Goal: Transaction & Acquisition: Purchase product/service

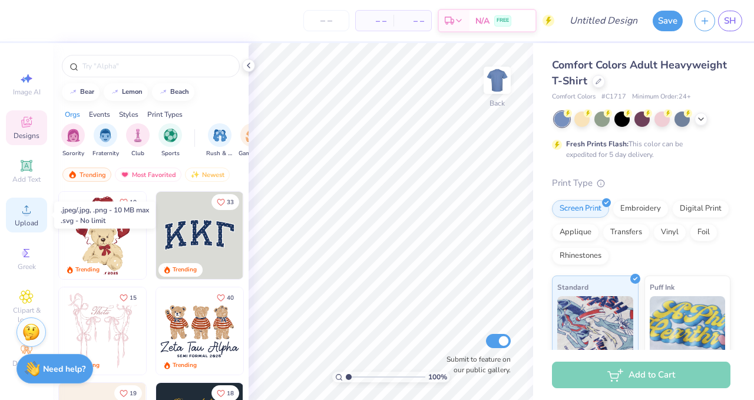
click at [27, 216] on circle at bounding box center [26, 213] width 6 height 6
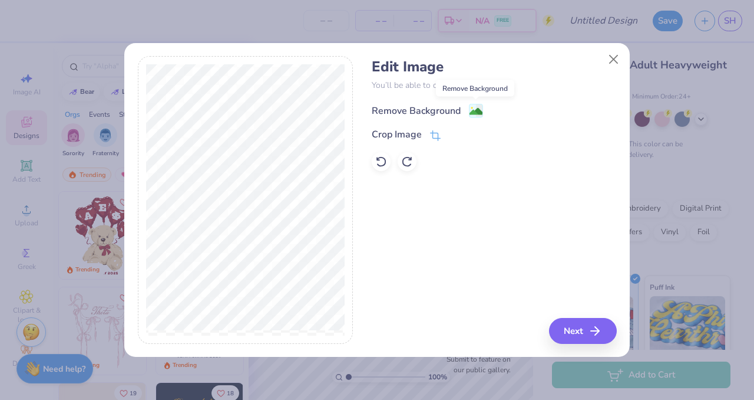
click at [476, 111] on image at bounding box center [476, 111] width 13 height 13
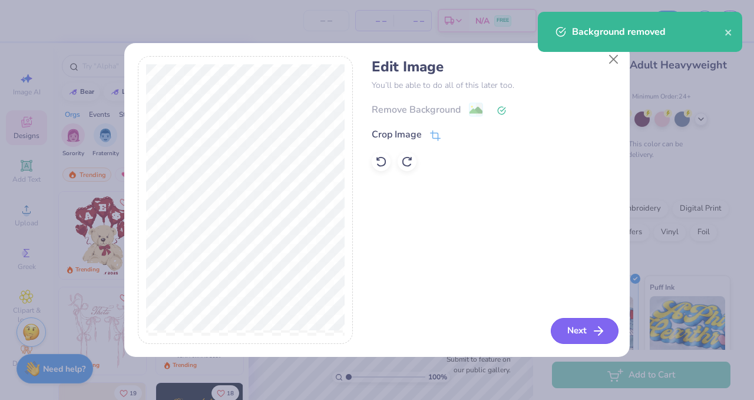
click at [573, 327] on button "Next" at bounding box center [585, 331] width 68 height 26
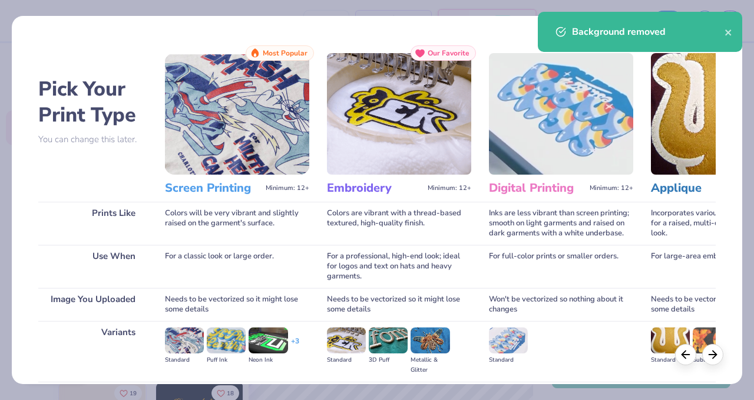
scroll to position [129, 0]
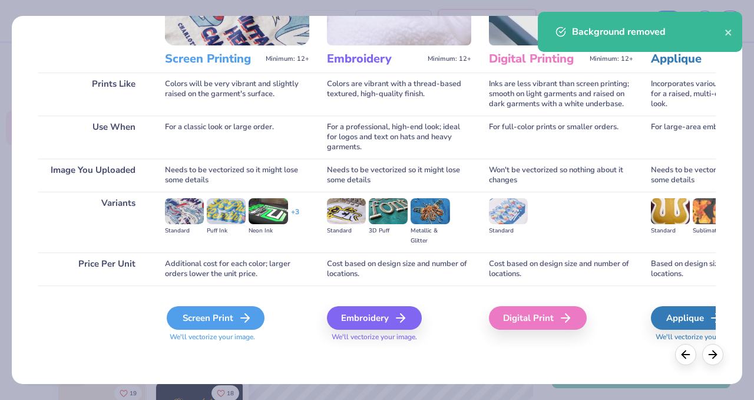
click at [222, 314] on div "Screen Print" at bounding box center [216, 318] width 98 height 24
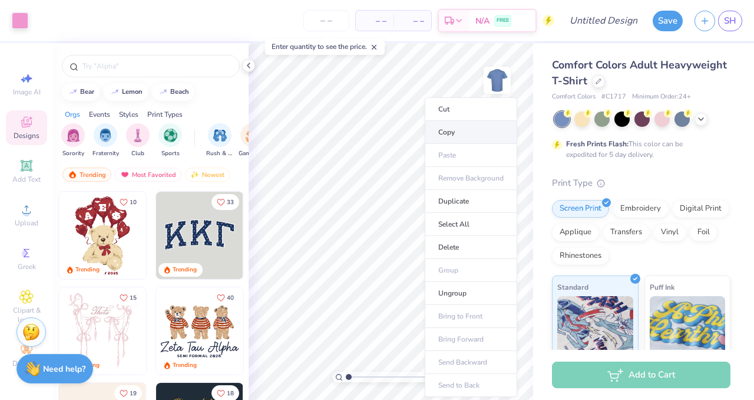
click at [464, 128] on li "Copy" at bounding box center [471, 132] width 93 height 23
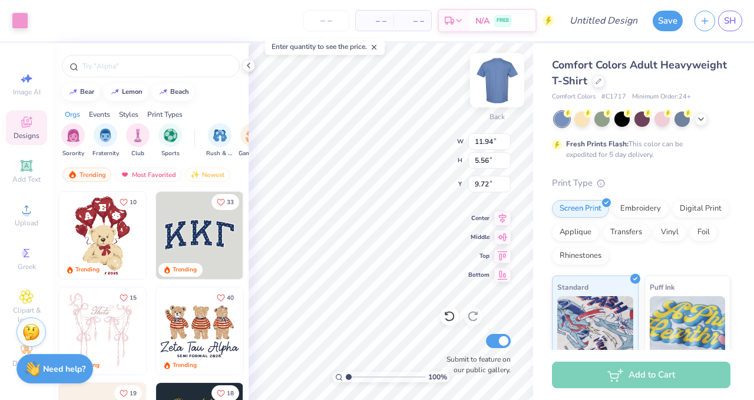
click at [493, 83] on img at bounding box center [497, 80] width 47 height 47
click at [503, 80] on img at bounding box center [497, 80] width 47 height 47
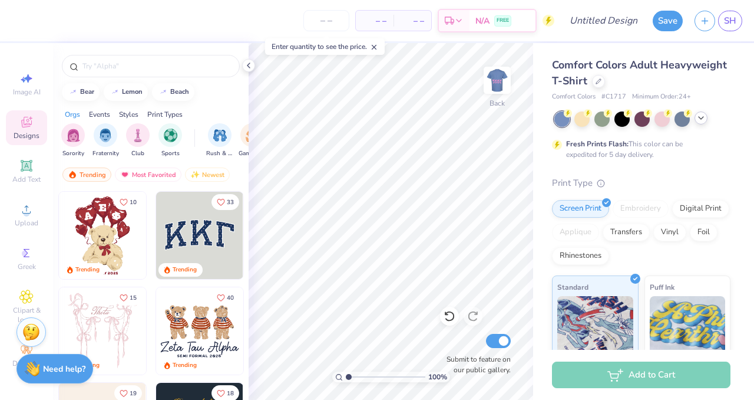
click at [701, 120] on icon at bounding box center [701, 117] width 9 height 9
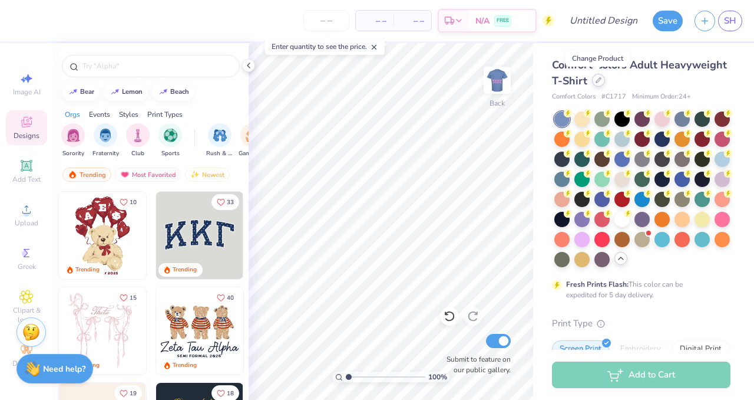
click at [597, 83] on icon at bounding box center [599, 80] width 6 height 6
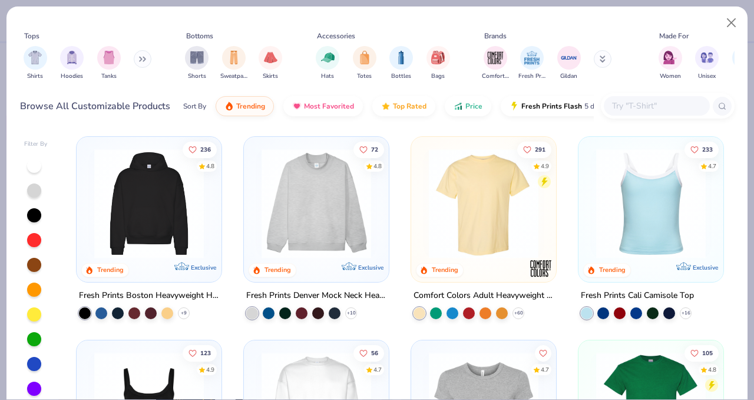
click at [32, 168] on div at bounding box center [34, 166] width 14 height 14
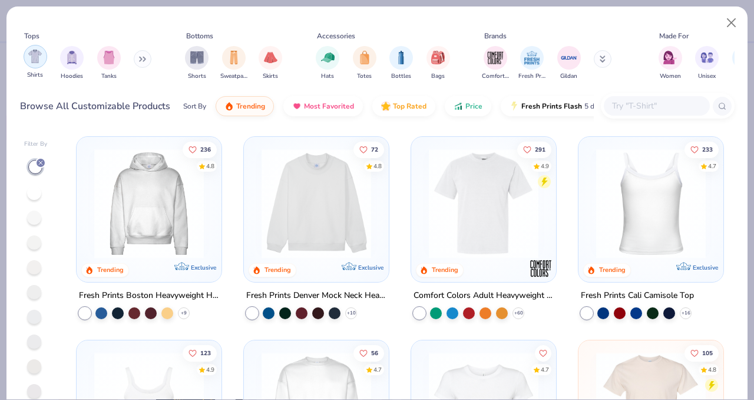
click at [35, 55] on img "filter for Shirts" at bounding box center [35, 57] width 14 height 14
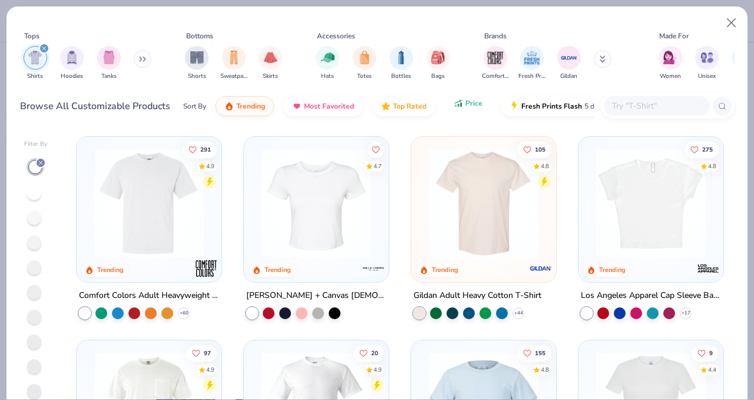
click at [458, 105] on icon "button" at bounding box center [458, 103] width 9 height 11
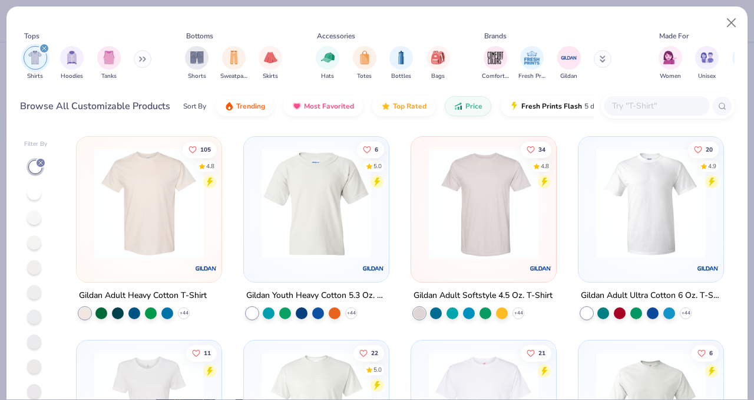
click at [176, 209] on img at bounding box center [148, 204] width 121 height 110
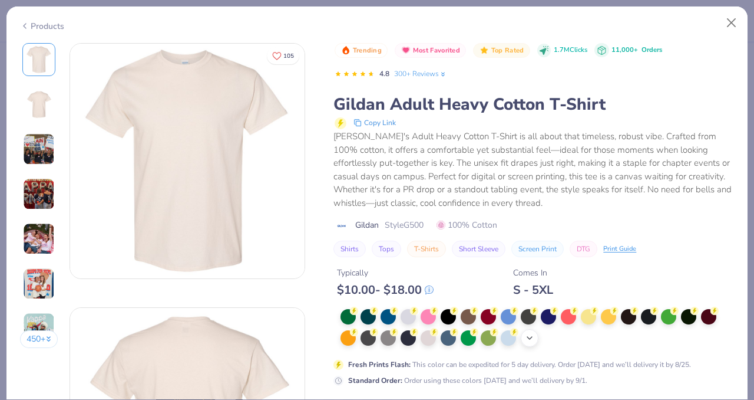
click at [534, 341] on icon at bounding box center [529, 337] width 9 height 9
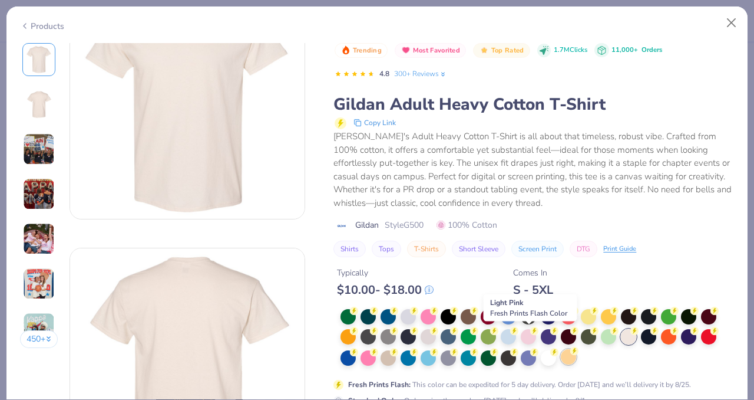
scroll to position [62, 0]
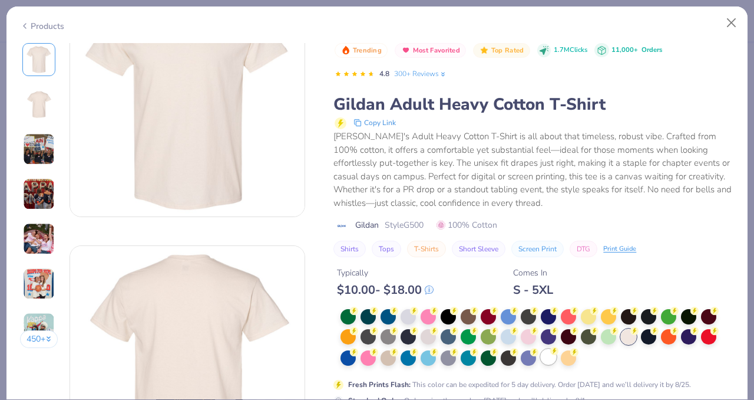
click at [555, 358] on div at bounding box center [548, 356] width 15 height 15
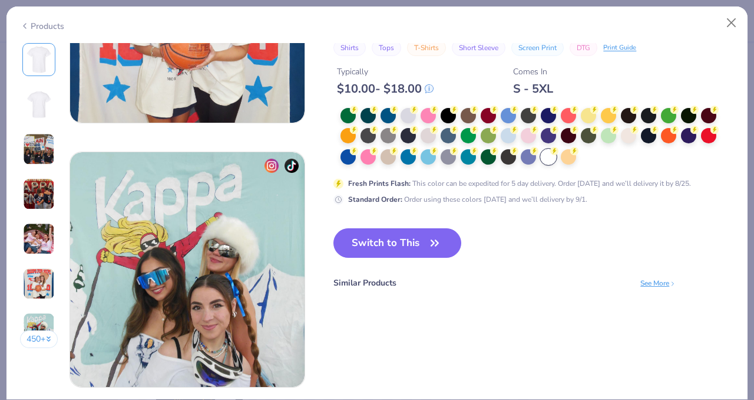
scroll to position [1531, 0]
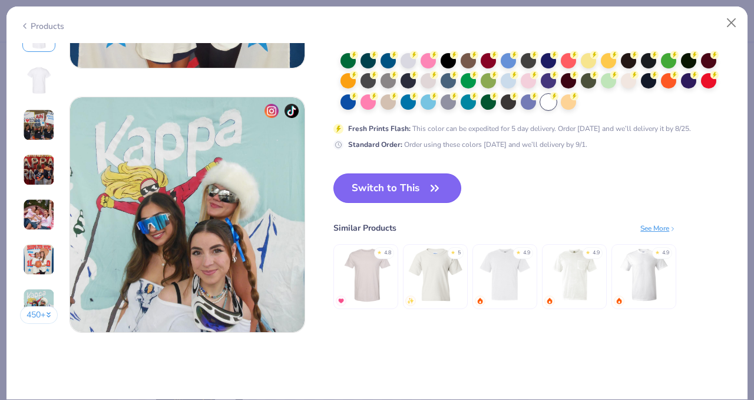
click at [426, 178] on button "Switch to This" at bounding box center [398, 187] width 128 height 29
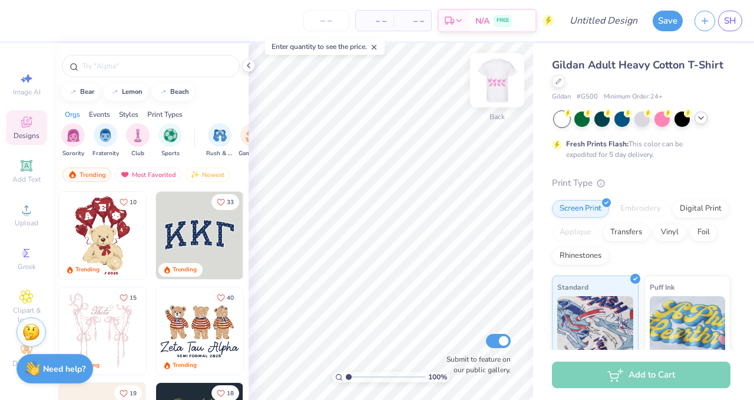
click at [498, 80] on img at bounding box center [497, 80] width 47 height 47
type input "10.41"
type input "4.85"
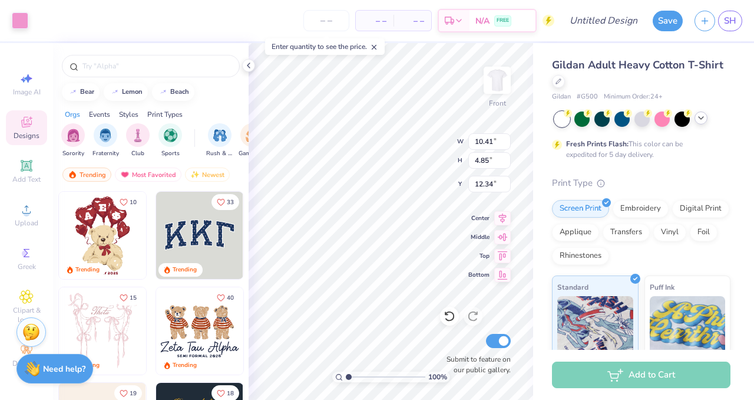
type input "9.40"
